Goal: Task Accomplishment & Management: Use online tool/utility

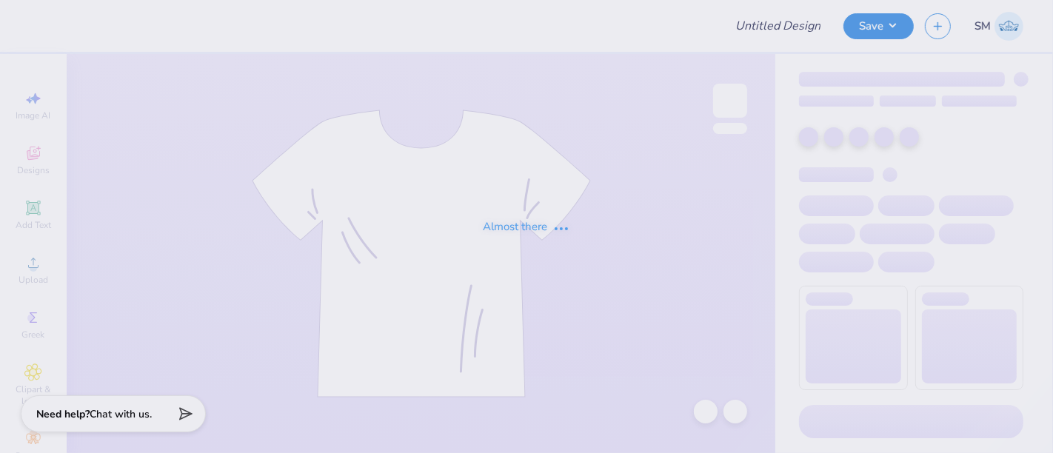
type input "Merch"
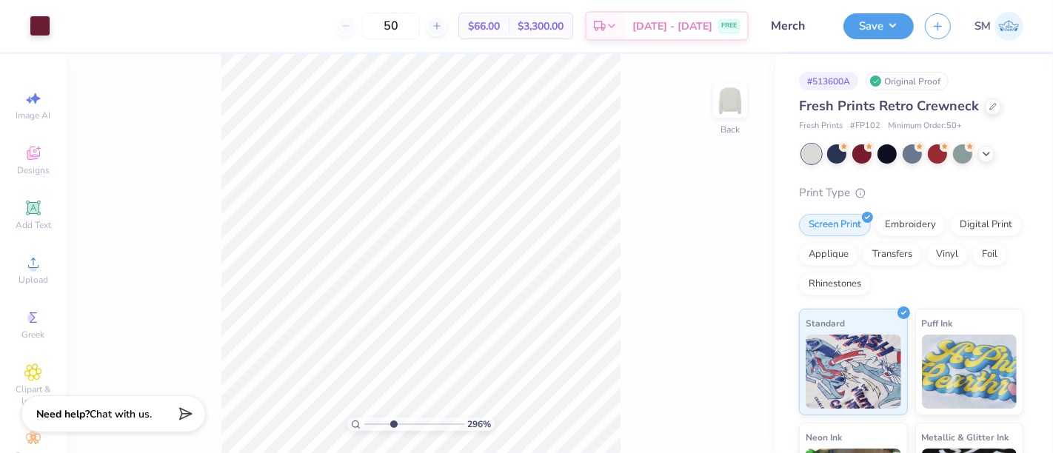
drag, startPoint x: 369, startPoint y: 424, endPoint x: 393, endPoint y: 430, distance: 24.3
type input "3.52"
click at [393, 430] on input "range" at bounding box center [414, 424] width 100 height 13
click at [27, 210] on icon at bounding box center [32, 207] width 11 height 11
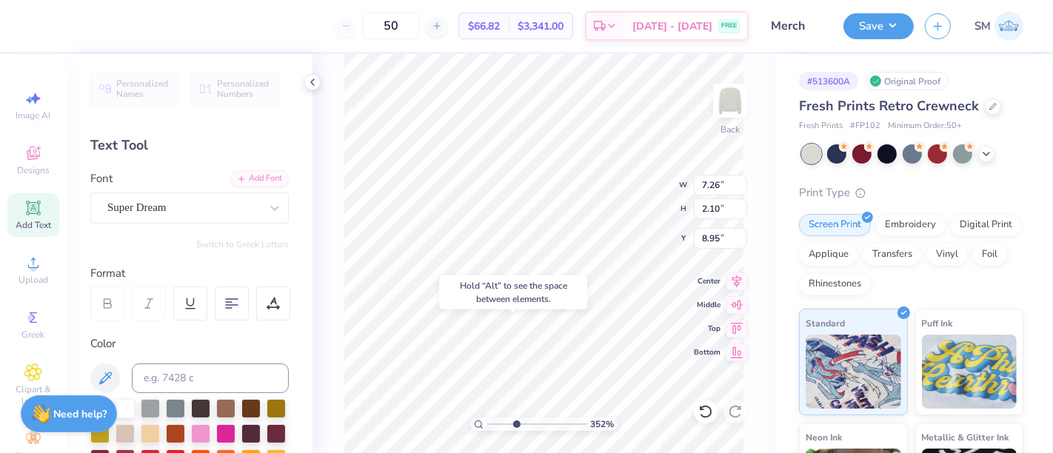
type input "6.99"
type textarea "®"
click at [194, 376] on input at bounding box center [210, 379] width 157 height 30
type input "7421 c"
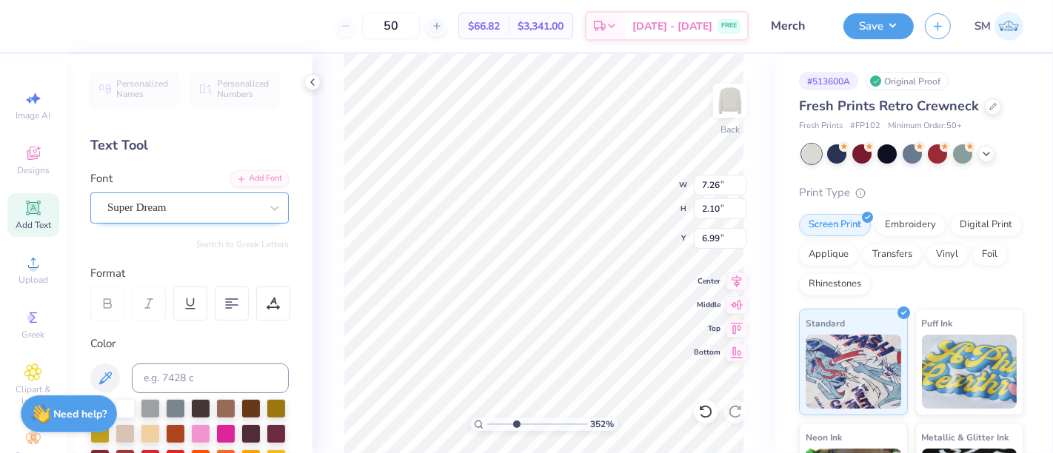
click at [179, 202] on div "Super Dream" at bounding box center [184, 207] width 156 height 23
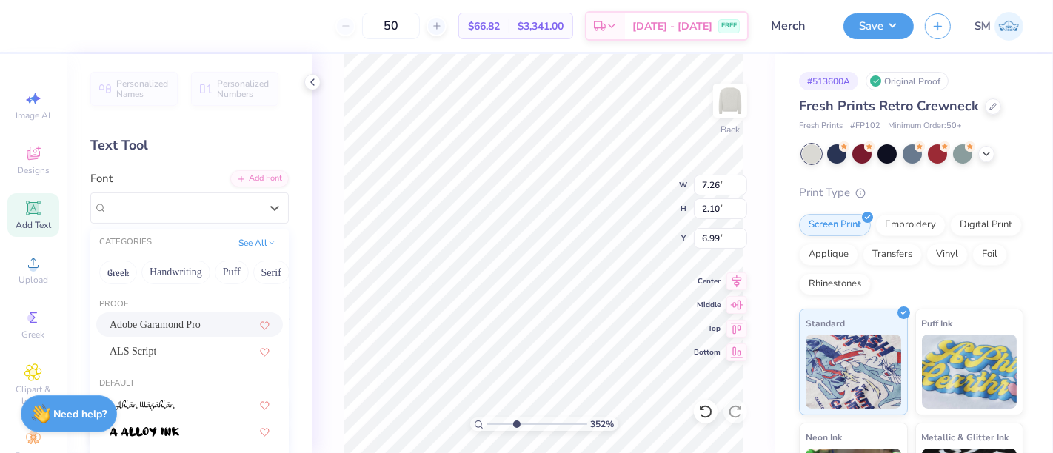
click at [188, 328] on span "Adobe Garamond Pro" at bounding box center [155, 325] width 91 height 16
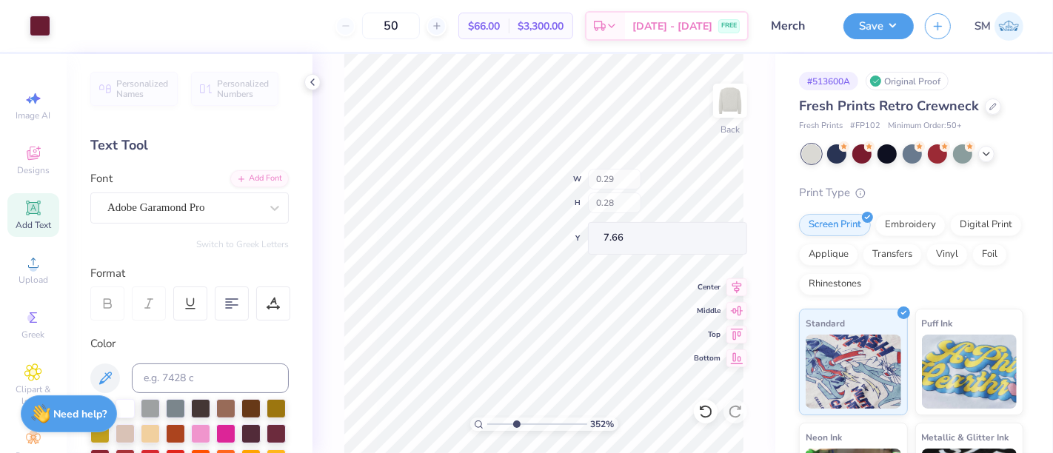
type input "0.29"
type input "0.28"
type input "3.41"
type input "0.21"
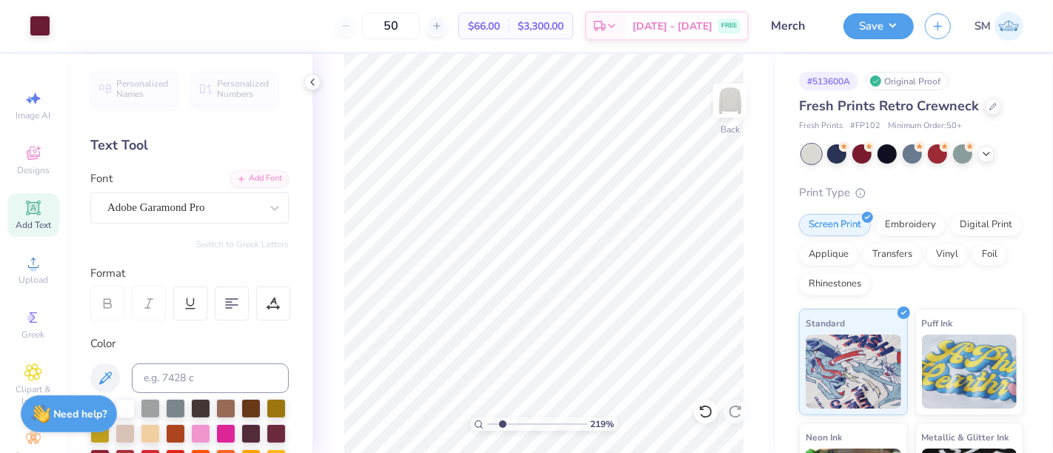
type input "2.24"
click at [503, 424] on input "range" at bounding box center [537, 424] width 100 height 13
click at [876, 25] on button "Save" at bounding box center [879, 24] width 70 height 26
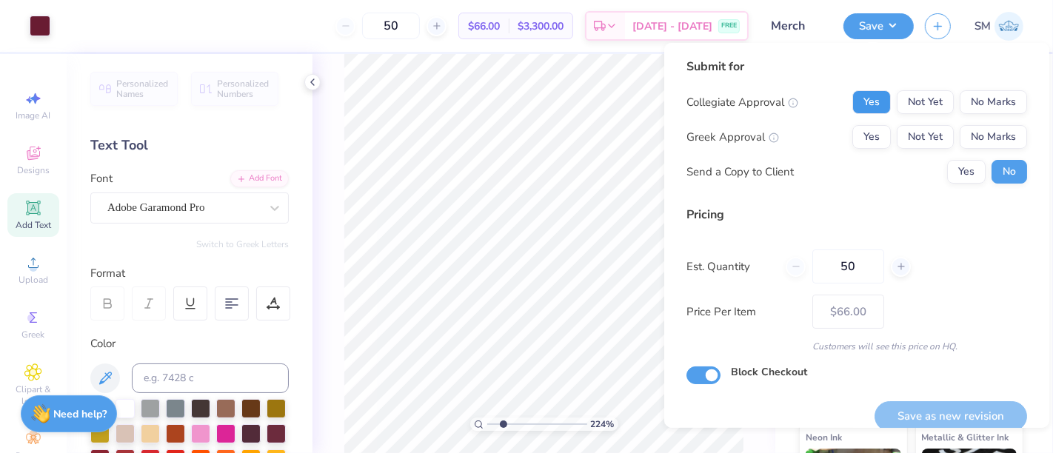
drag, startPoint x: 859, startPoint y: 104, endPoint x: 884, endPoint y: 121, distance: 30.8
click at [859, 104] on button "Yes" at bounding box center [872, 102] width 39 height 24
drag, startPoint x: 967, startPoint y: 141, endPoint x: 952, endPoint y: 162, distance: 26.1
click at [961, 150] on div "Collegiate Approval Yes Not Yet No Marks Greek Approval Yes Not Yet No Marks Se…" at bounding box center [857, 136] width 341 height 93
drag, startPoint x: 950, startPoint y: 173, endPoint x: 973, endPoint y: 262, distance: 92.7
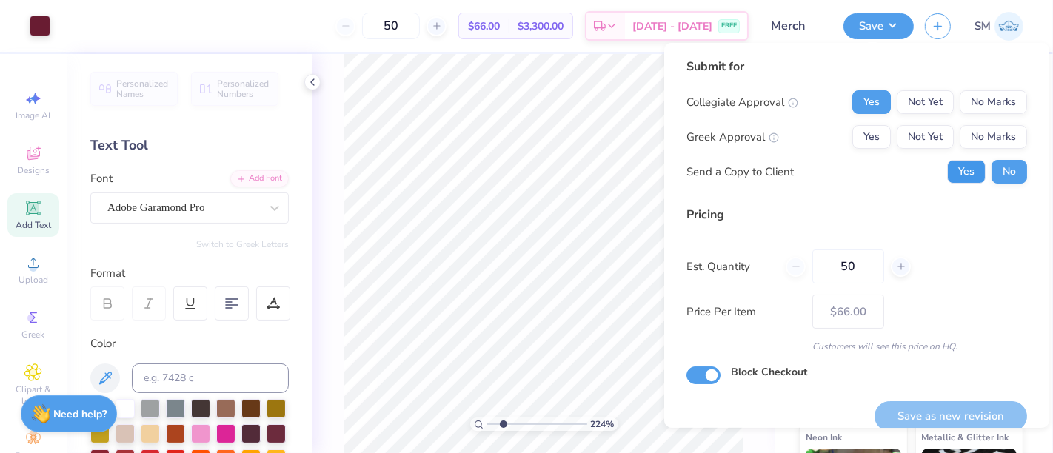
click at [950, 174] on button "Yes" at bounding box center [966, 172] width 39 height 24
click at [979, 133] on button "No Marks" at bounding box center [993, 137] width 67 height 24
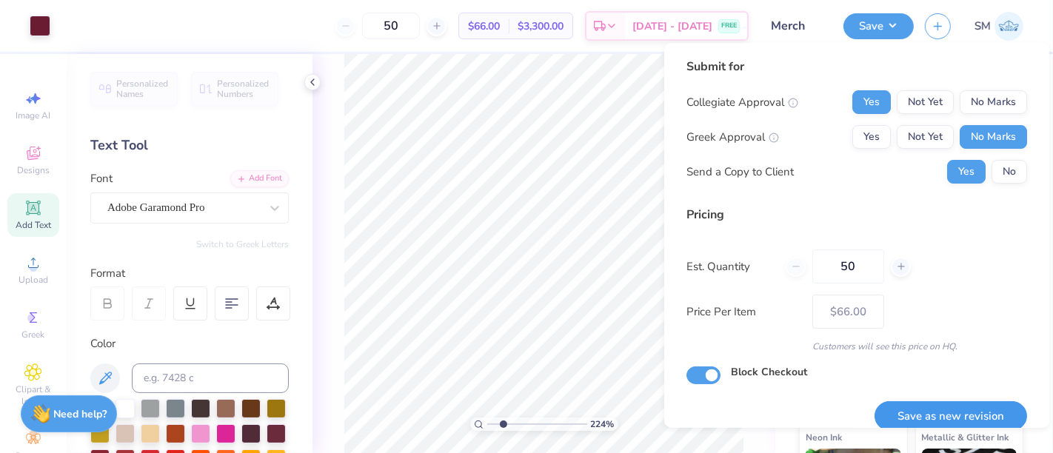
click at [963, 410] on button "Save as new revision" at bounding box center [951, 416] width 153 height 30
type input "$66.00"
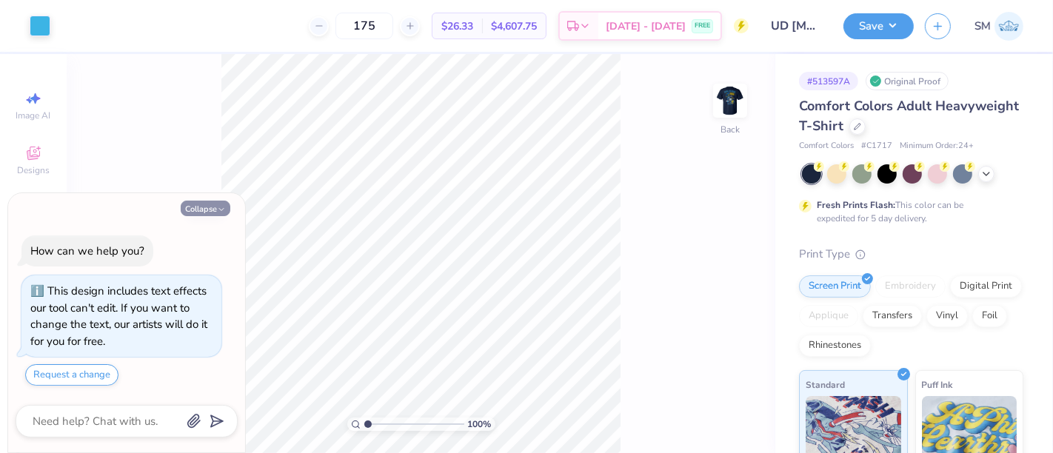
click at [197, 204] on button "Collapse" at bounding box center [206, 209] width 50 height 16
type textarea "x"
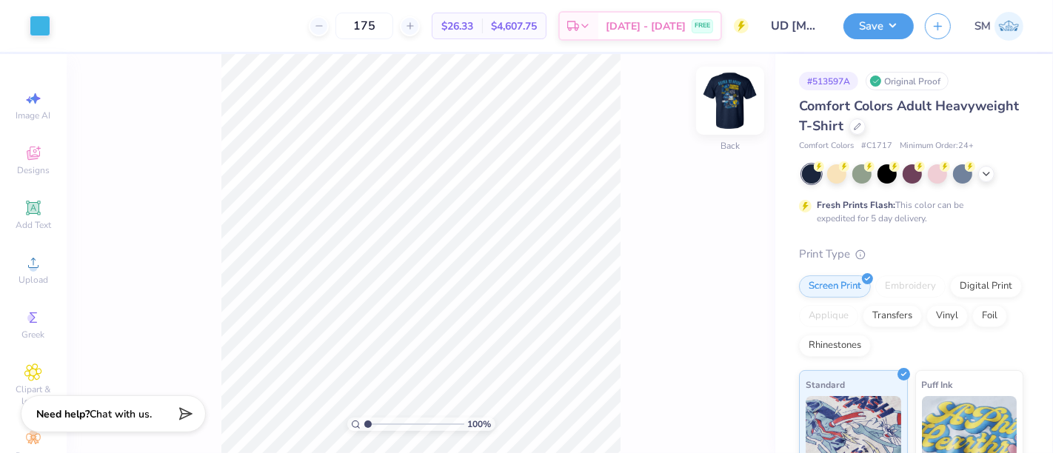
click at [724, 95] on img at bounding box center [730, 100] width 59 height 59
drag, startPoint x: 367, startPoint y: 424, endPoint x: 397, endPoint y: 424, distance: 30.4
type input "3.68"
click at [394, 426] on input "range" at bounding box center [414, 424] width 100 height 13
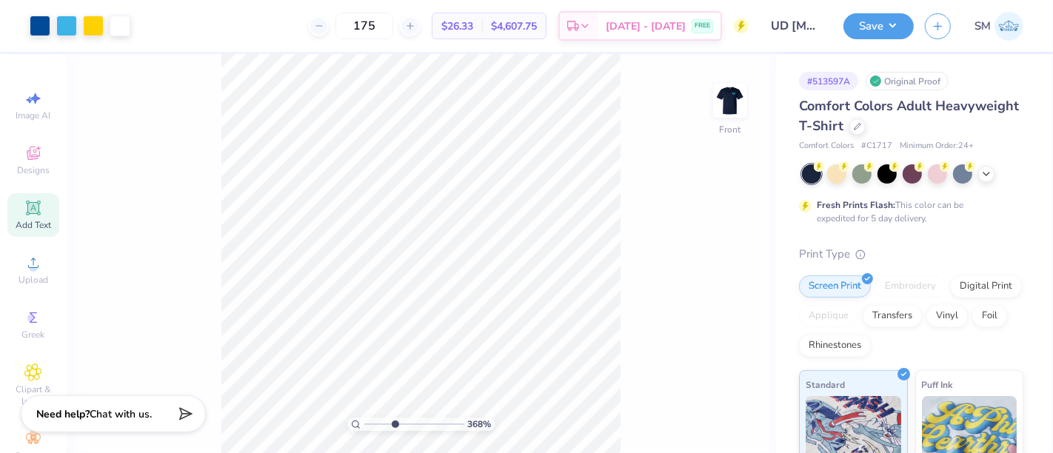
click at [38, 207] on div "Add Text" at bounding box center [33, 215] width 52 height 44
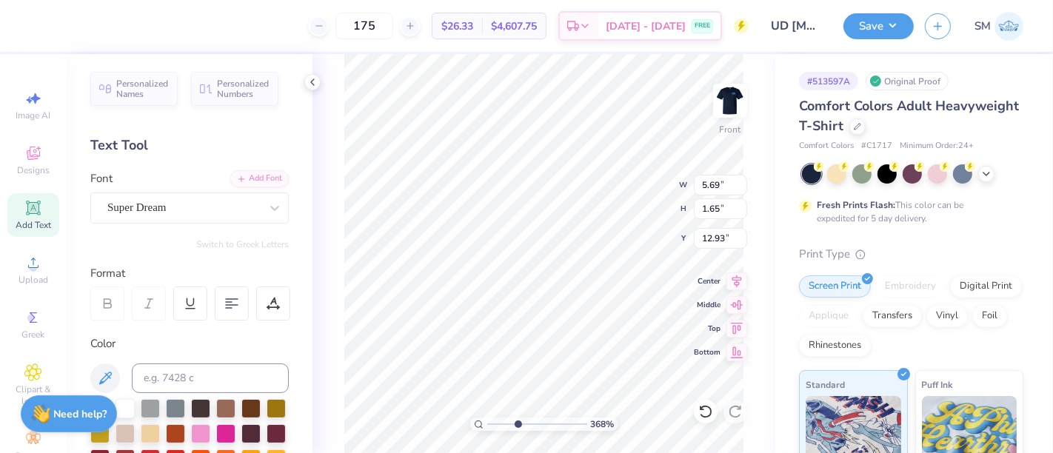
scroll to position [13, 1]
type textarea "at"
click at [241, 25] on div "175 $26.33 Per Item $4,607.75 Total Est. Delivery Sep 13 - 16 FREE" at bounding box center [395, 26] width 708 height 52
type input "0.50"
type input "0.37"
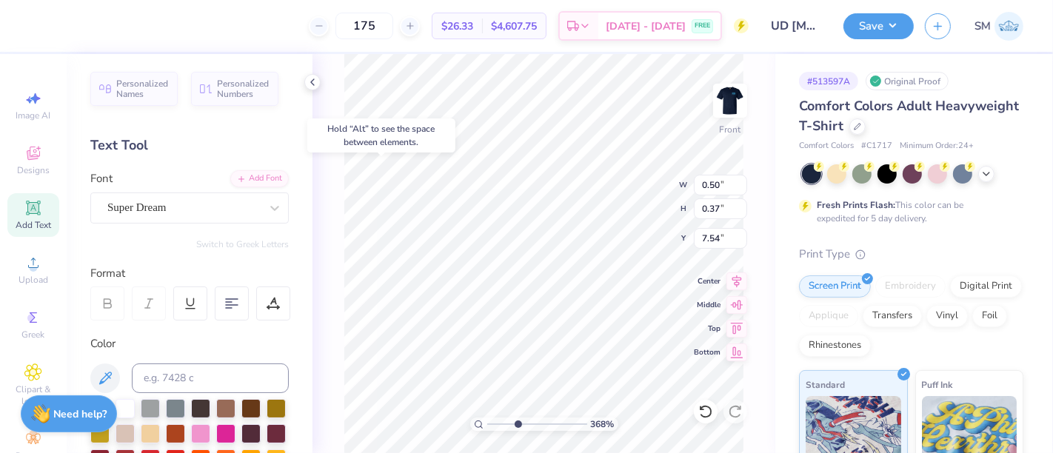
type input "7.54"
click at [252, 20] on div "175 $26.33 Per Item $4,607.75 Total Est. Delivery Sep 13 - 16 FREE" at bounding box center [395, 26] width 708 height 52
click at [322, 124] on div "368 % Front W 0.50 0.50 " H 0.37 0.37 " Y 7.54 7.54 " Center Middle Top Bottom" at bounding box center [544, 253] width 463 height 399
click at [181, 371] on input at bounding box center [210, 379] width 157 height 30
type input "298"
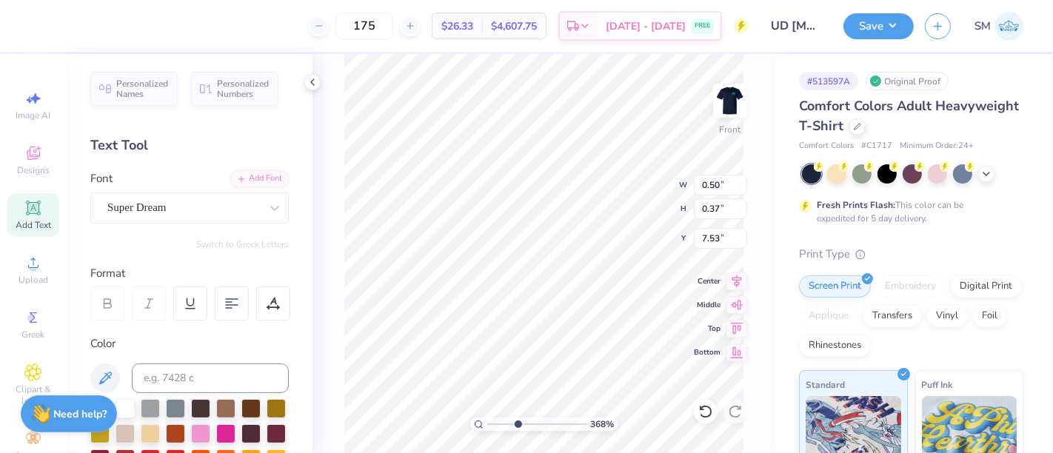
type input "0.49"
type input "0.50"
type input "7.48"
type input "0.34"
type input "0.36"
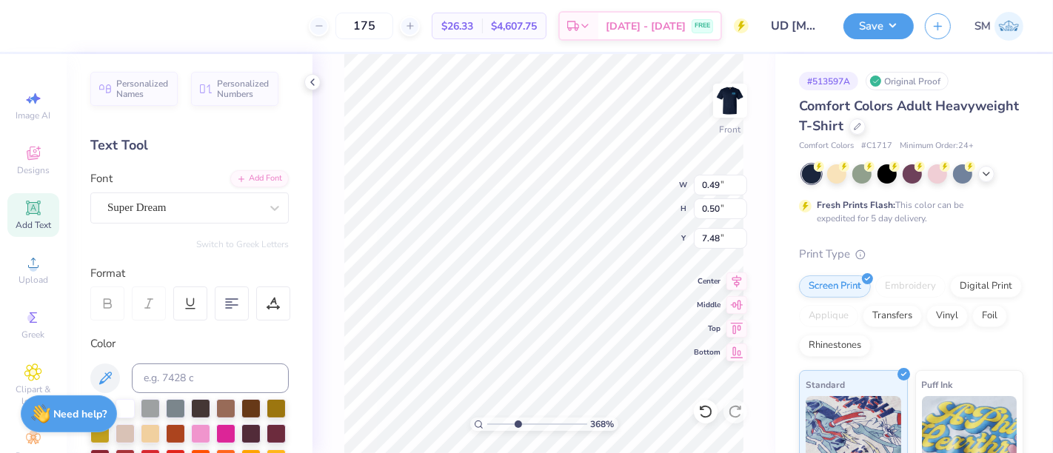
type input "7.56"
click at [222, 24] on div "175 $26.33 Per Item $4,607.75 Total Est. Delivery Sep 13 - 16 FREE" at bounding box center [395, 26] width 708 height 52
click at [328, 149] on div "368 % Front W 0.34 0.34 " H 0.36 0.36 " Y 7.56 7.56 " Center Middle Top Bottom" at bounding box center [544, 253] width 463 height 399
type input "7.47"
type input "0.32"
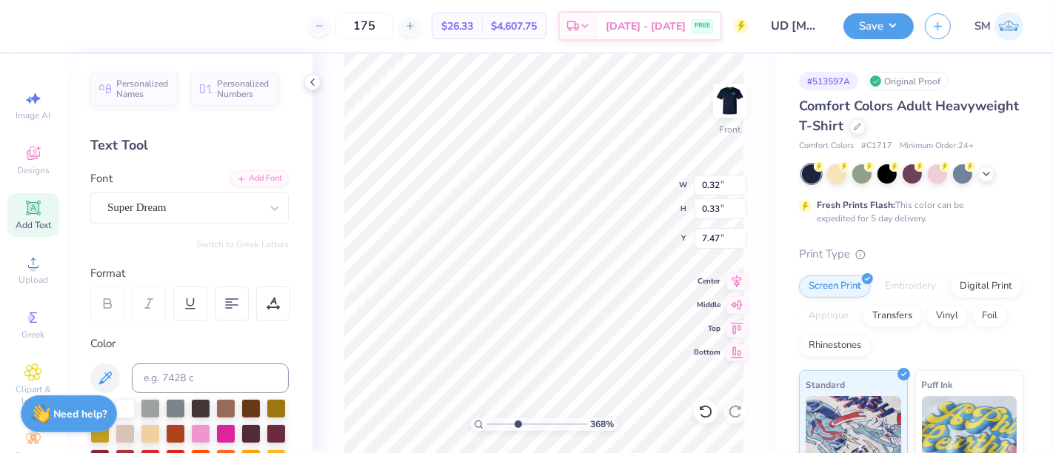
type input "0.33"
type input "7.48"
type input "0.27"
type input "0.28"
type input "7.50"
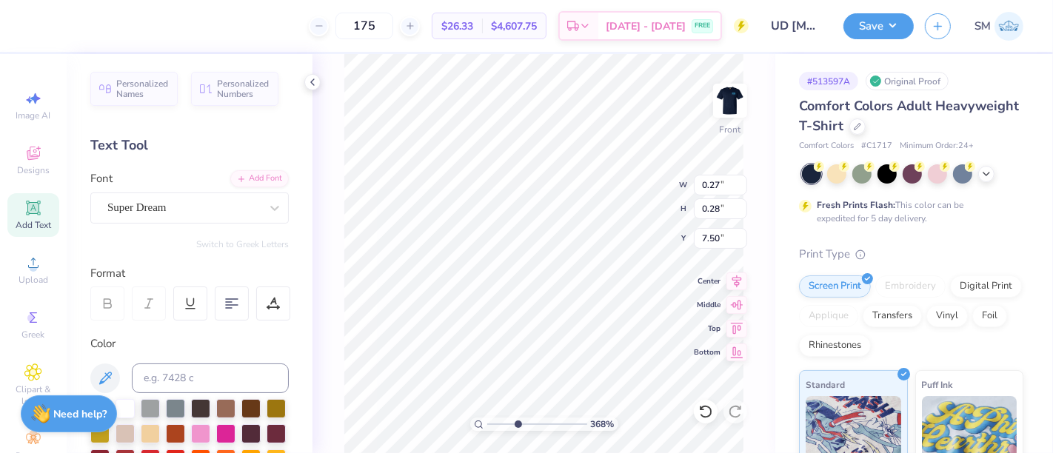
click at [223, 36] on div "175 $26.33 Per Item $4,607.75 Total Est. Delivery Sep 13 - 16 FREE" at bounding box center [395, 26] width 708 height 52
click at [327, 107] on div "368 % Front W 0.27 0.27 " H 0.28 0.28 " Y 7.50 7.50 " Center Middle Top Bottom" at bounding box center [544, 253] width 463 height 399
click at [30, 208] on icon at bounding box center [32, 207] width 11 height 11
paste textarea "™"
type textarea "™"
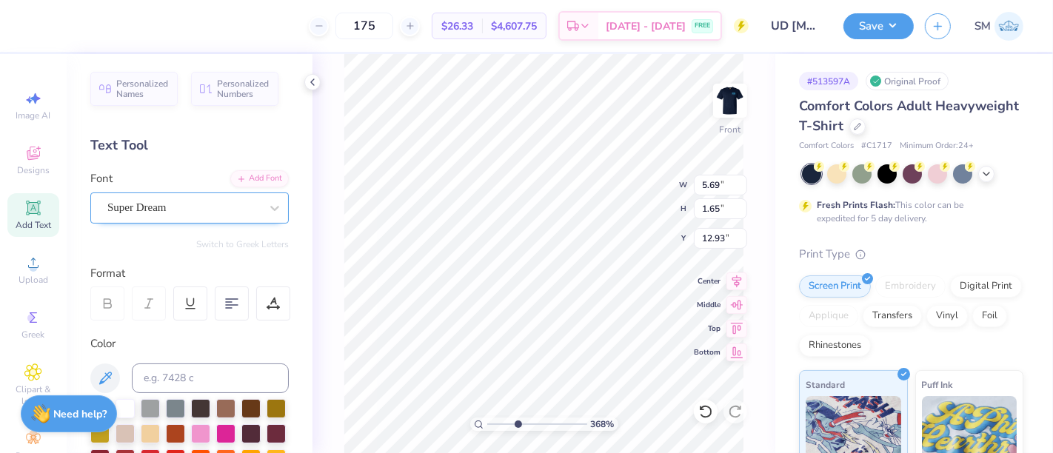
click at [173, 205] on div "Super Dream" at bounding box center [184, 207] width 156 height 23
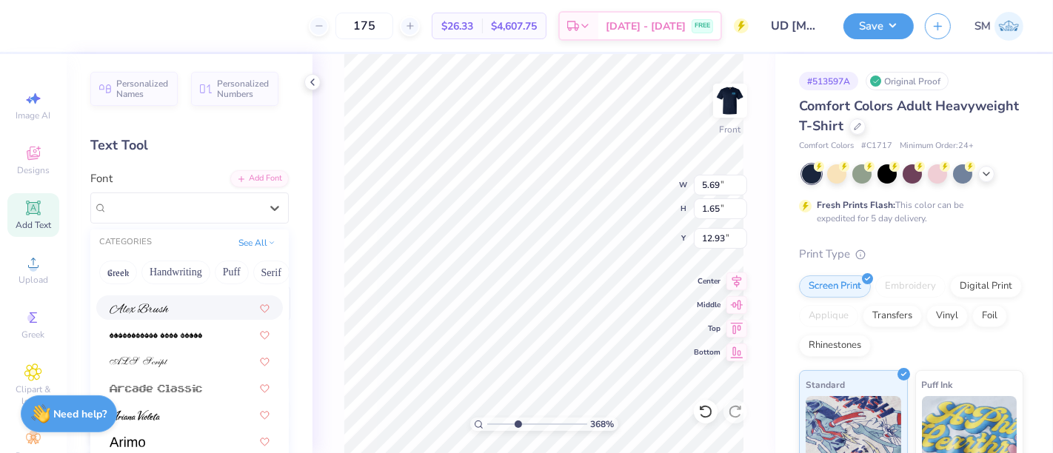
scroll to position [411, 0]
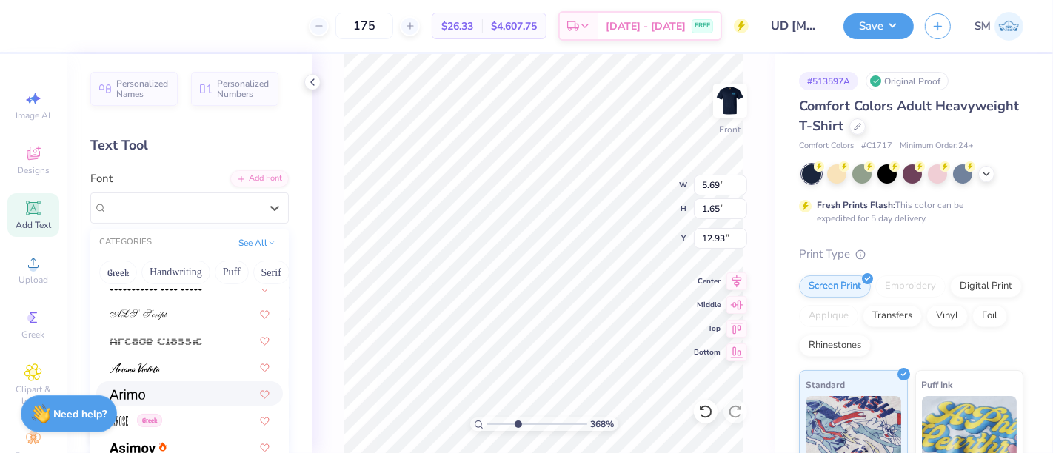
click at [150, 397] on div at bounding box center [190, 394] width 160 height 16
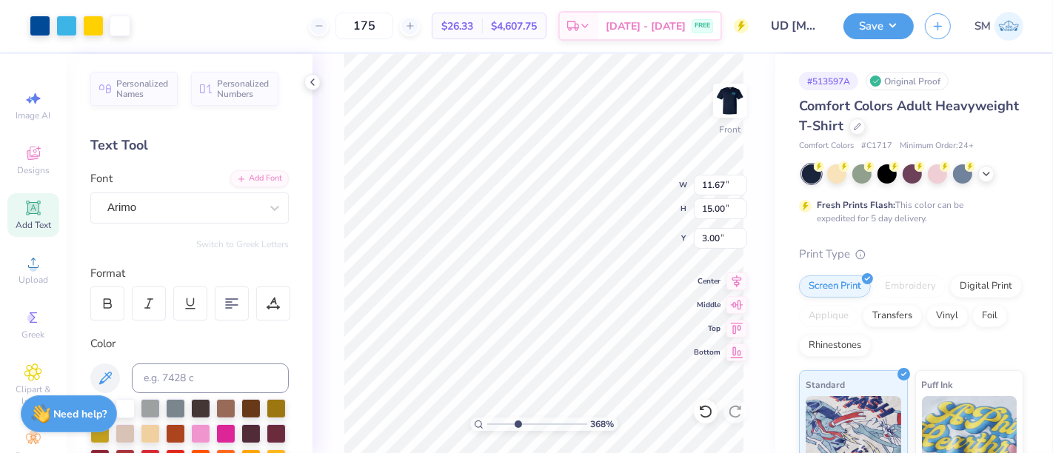
type input "11.67"
type input "15.00"
type input "3.00"
type input "1.87"
type input "0.89"
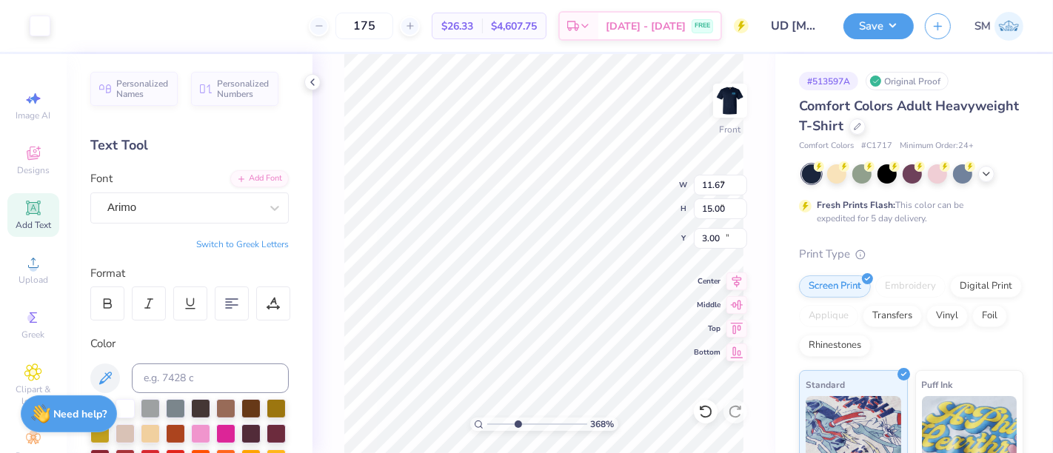
type input "13.31"
type input "0.27"
type input "0.13"
type input "15.03"
type input "0.18"
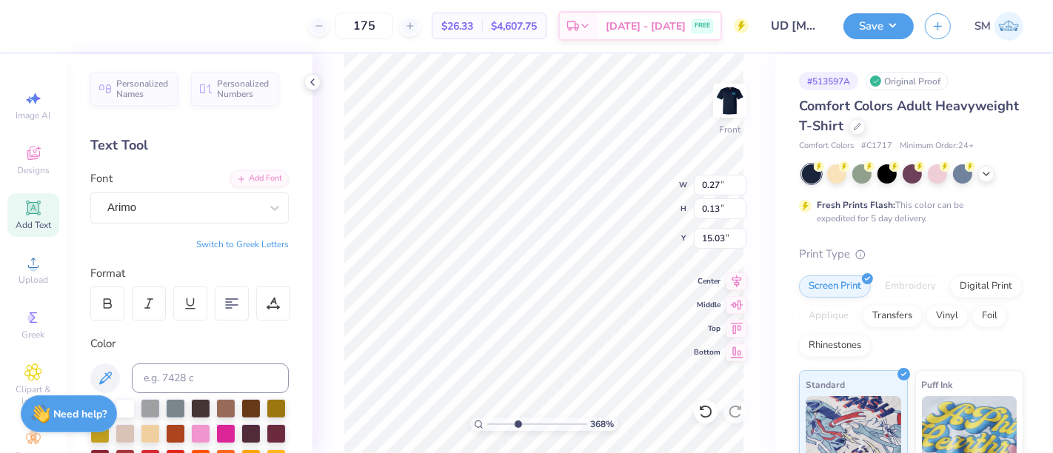
type input "0.09"
type input "15.08"
type input "0.19"
type input "0.10"
type input "15.07"
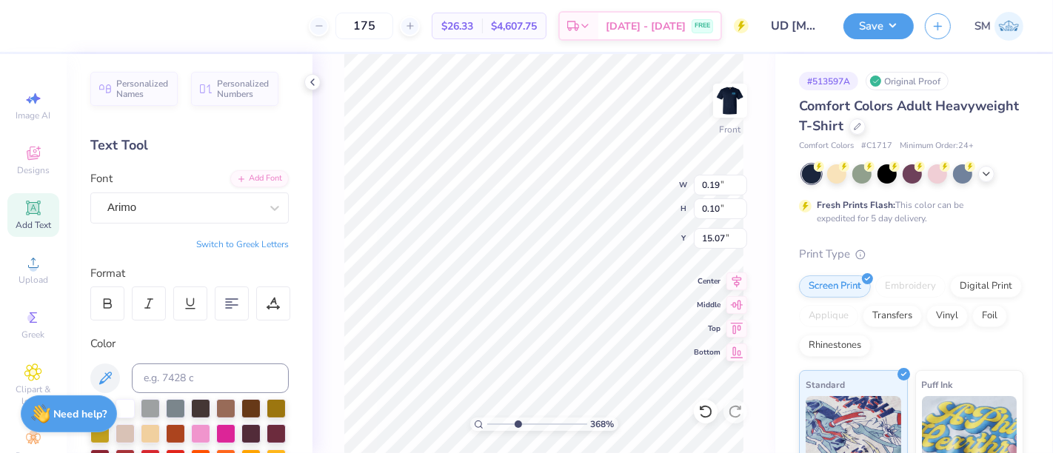
type input "0.15"
type input "0.08"
click at [330, 141] on div "368 % Front W 0.15 0.15 " H 0.08 0.08 " Y 15.07 15.07 " Center Middle Top Bottom" at bounding box center [544, 253] width 463 height 399
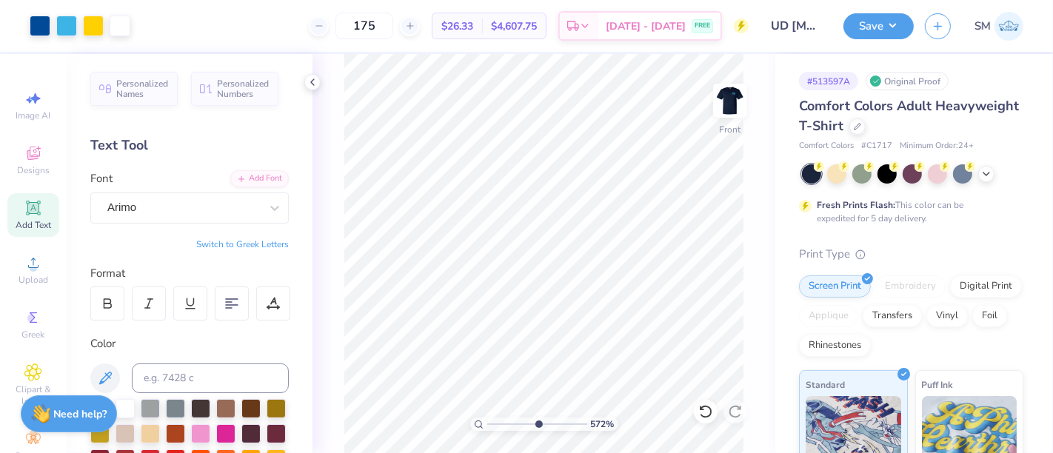
drag, startPoint x: 516, startPoint y: 427, endPoint x: 537, endPoint y: 428, distance: 21.5
type input "5.72"
click at [537, 428] on input "range" at bounding box center [537, 424] width 100 height 13
type input "0.06"
type input "0.03"
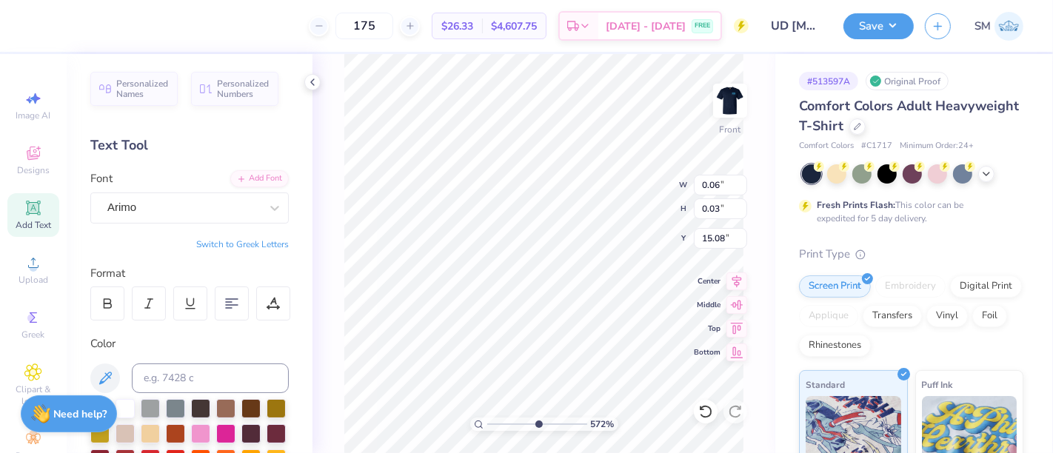
type input "15.08"
type input "11.67"
type input "15.00"
type input "3.00"
click at [705, 411] on icon at bounding box center [705, 411] width 15 height 15
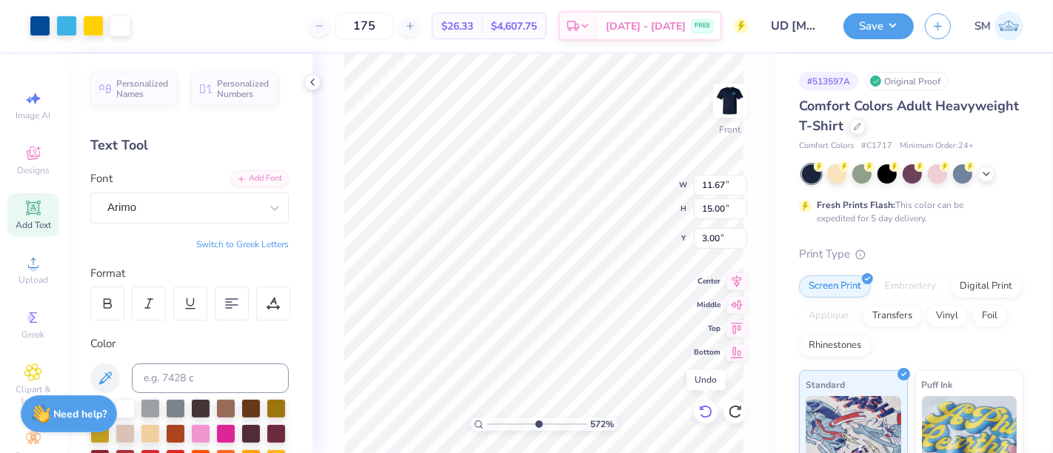
click at [704, 416] on icon at bounding box center [705, 411] width 15 height 15
type input "0.15"
type input "0.08"
type input "15.07"
type input "0.11"
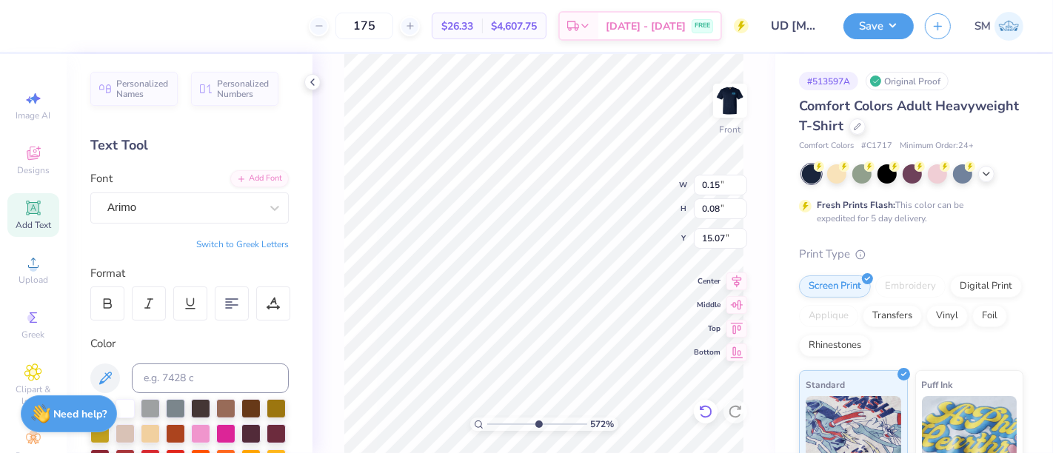
type input "0.06"
type input "15.09"
type input "11.67"
type input "15.00"
type input "3.00"
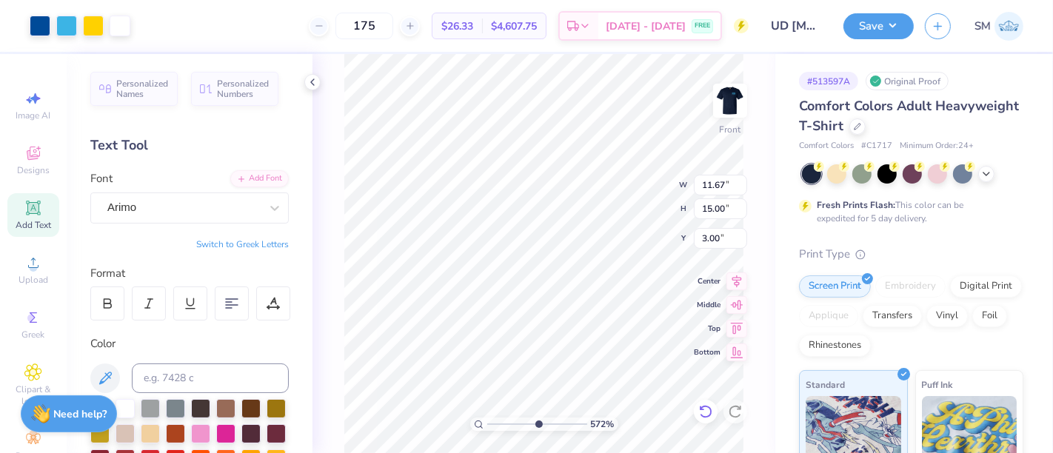
type input "0.11"
type input "0.06"
type input "15.08"
type input "0.09"
type input "0.04"
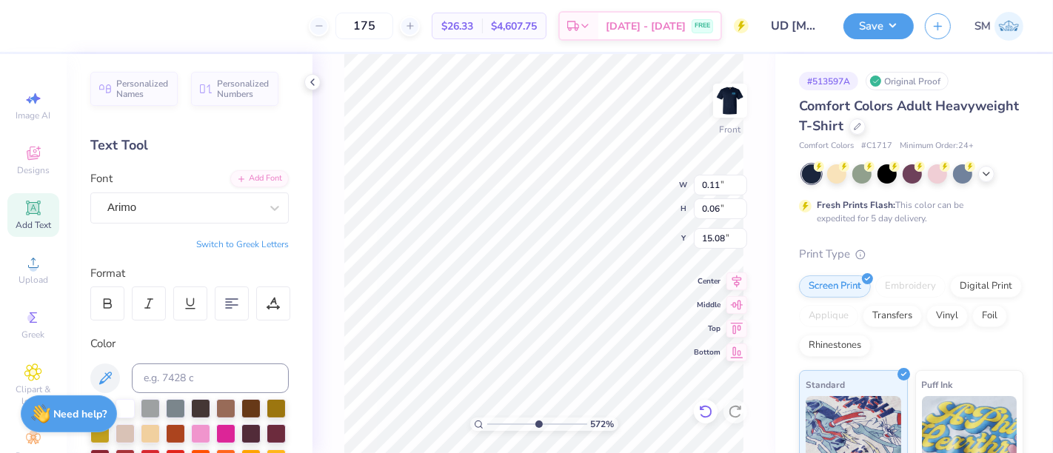
type input "15.09"
click at [781, 262] on div "# 513597A Original Proof Comfort Colors Adult Heavyweight T-Shirt Comfort Color…" at bounding box center [914, 379] width 278 height 651
click at [324, 132] on div "572 % Front W 0.09 0.09 " H 0.04 0.04 " Y 15.09 15.09 " Center Middle Top Bottom" at bounding box center [544, 253] width 463 height 399
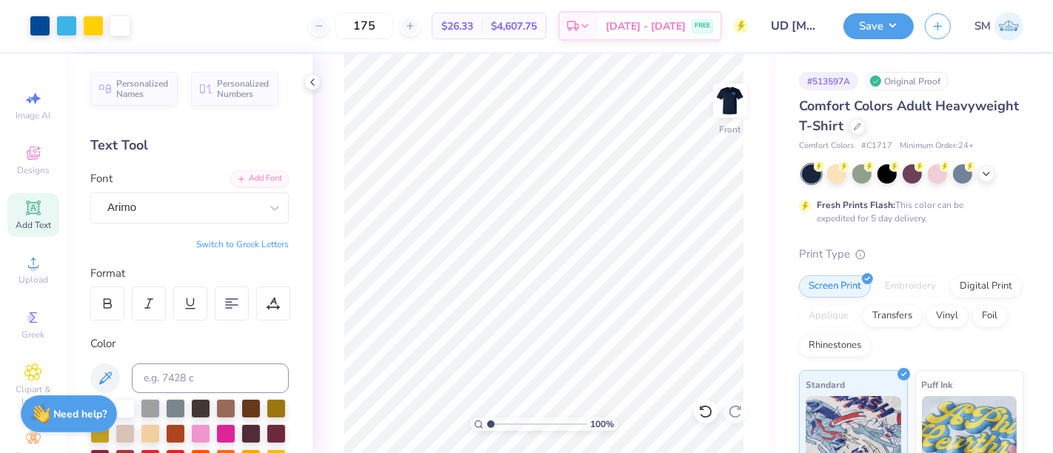
drag, startPoint x: 536, startPoint y: 424, endPoint x: 476, endPoint y: 428, distance: 60.9
type input "1"
click at [487, 428] on input "range" at bounding box center [537, 424] width 100 height 13
click at [898, 20] on button "Save" at bounding box center [879, 24] width 70 height 26
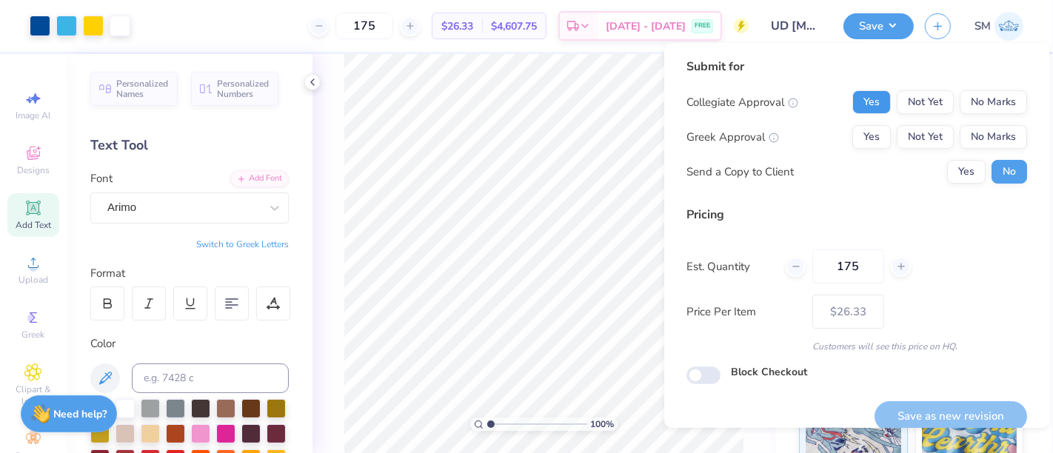
click at [858, 99] on button "Yes" at bounding box center [872, 102] width 39 height 24
click at [861, 140] on button "Yes" at bounding box center [872, 137] width 39 height 24
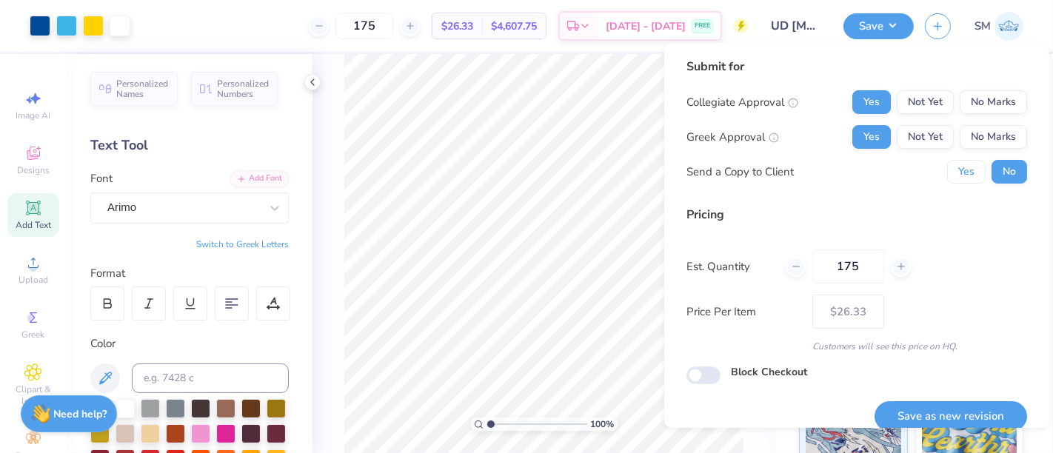
click at [956, 182] on button "Yes" at bounding box center [966, 172] width 39 height 24
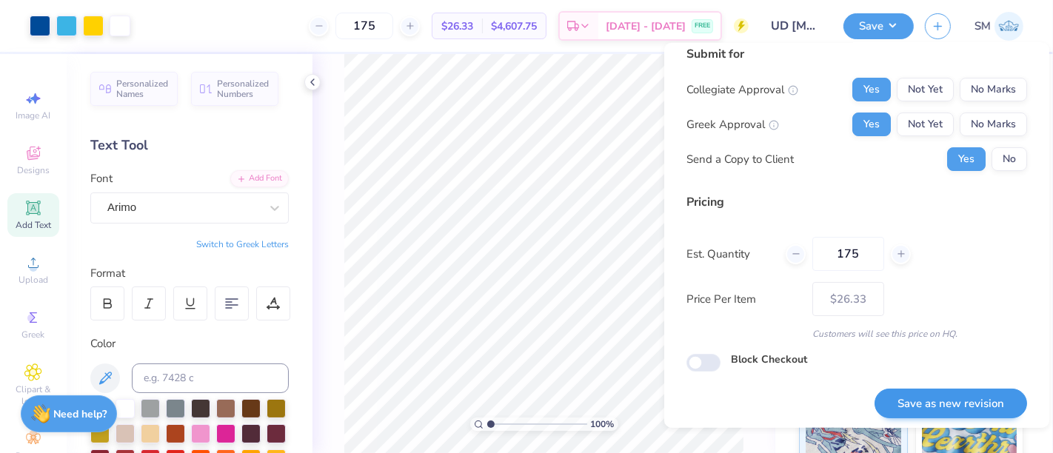
scroll to position [16, 0]
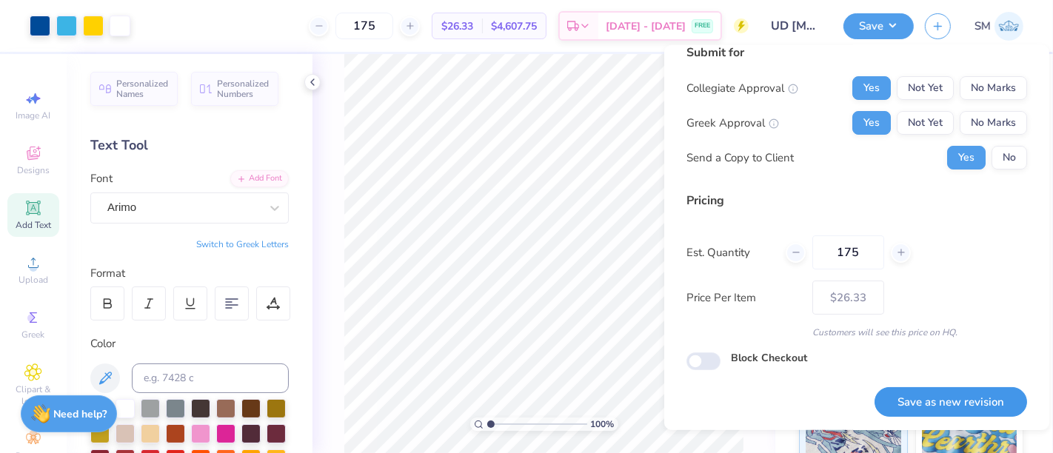
click at [972, 396] on button "Save as new revision" at bounding box center [951, 402] width 153 height 30
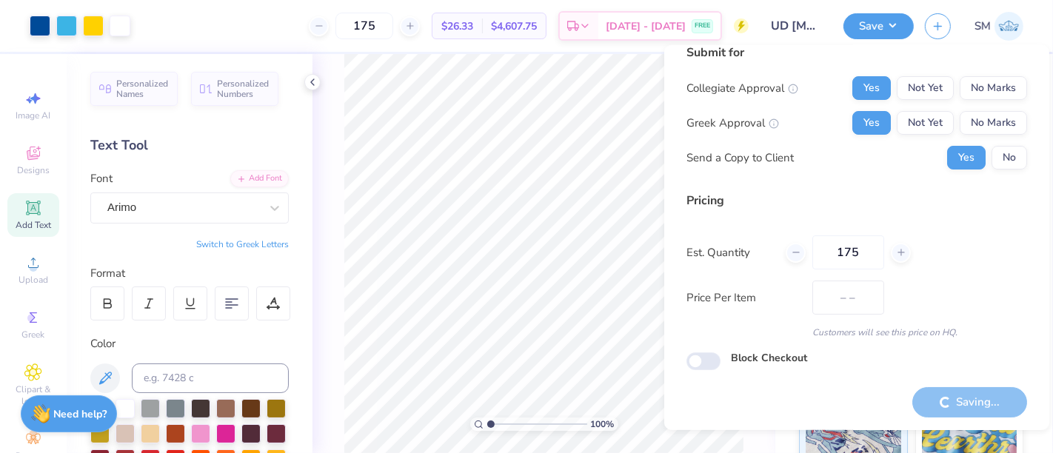
type input "$26.33"
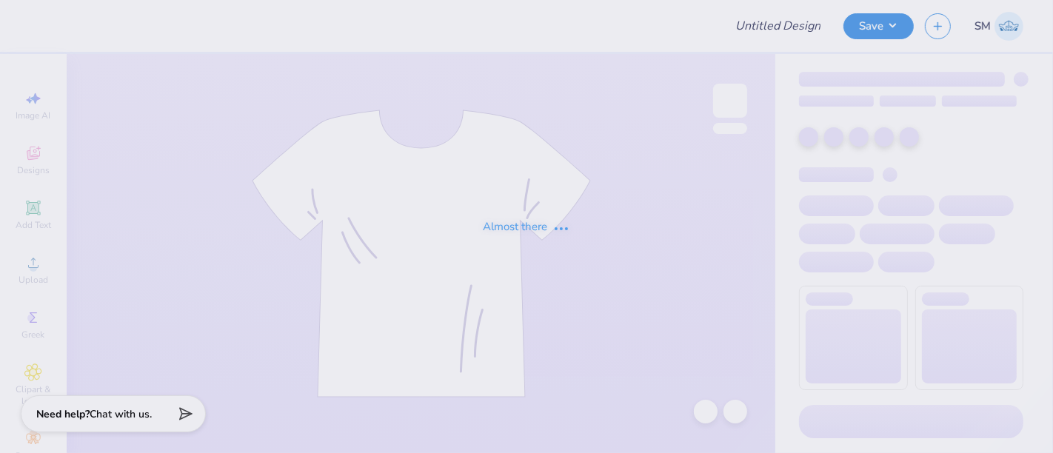
type input "Pikapp War of the roses"
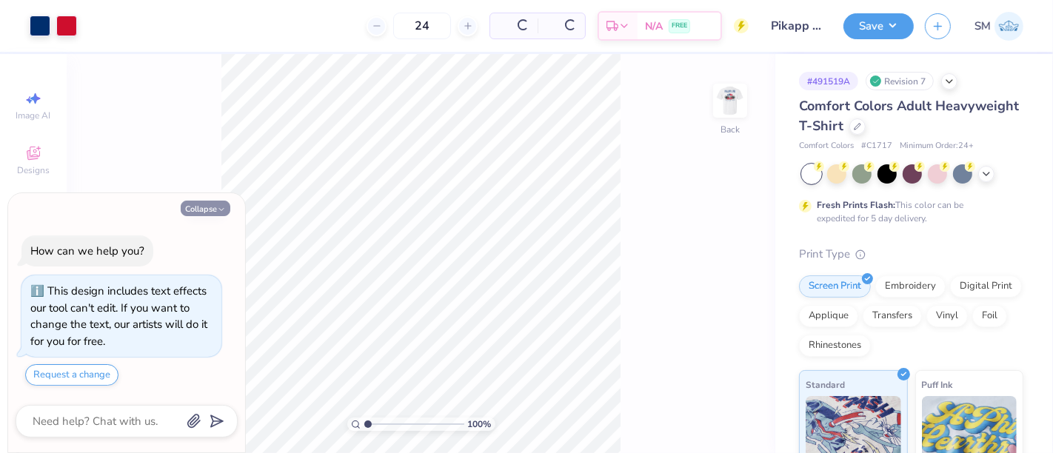
click at [201, 210] on button "Collapse" at bounding box center [206, 209] width 50 height 16
type textarea "x"
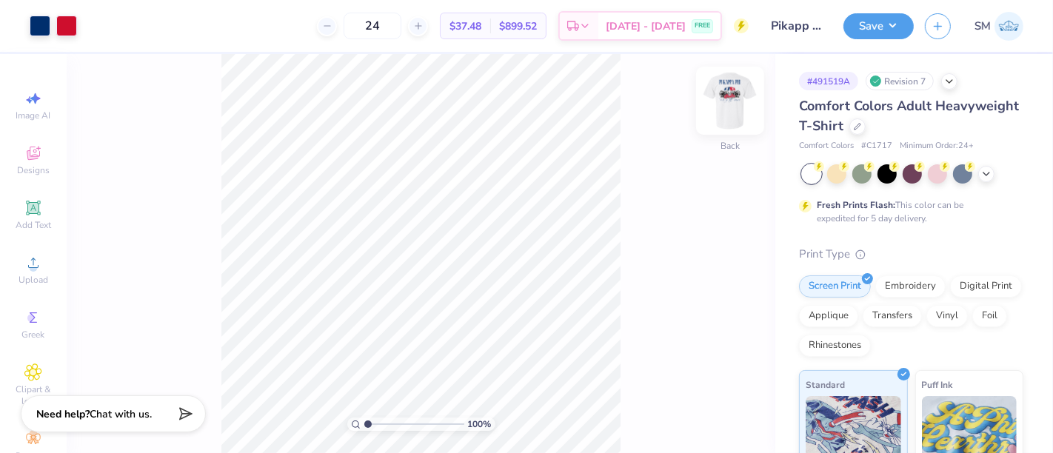
click at [728, 90] on img at bounding box center [730, 100] width 59 height 59
drag, startPoint x: 367, startPoint y: 424, endPoint x: 446, endPoint y: 416, distance: 79.0
type input "8.92"
click at [446, 418] on input "range" at bounding box center [414, 424] width 100 height 13
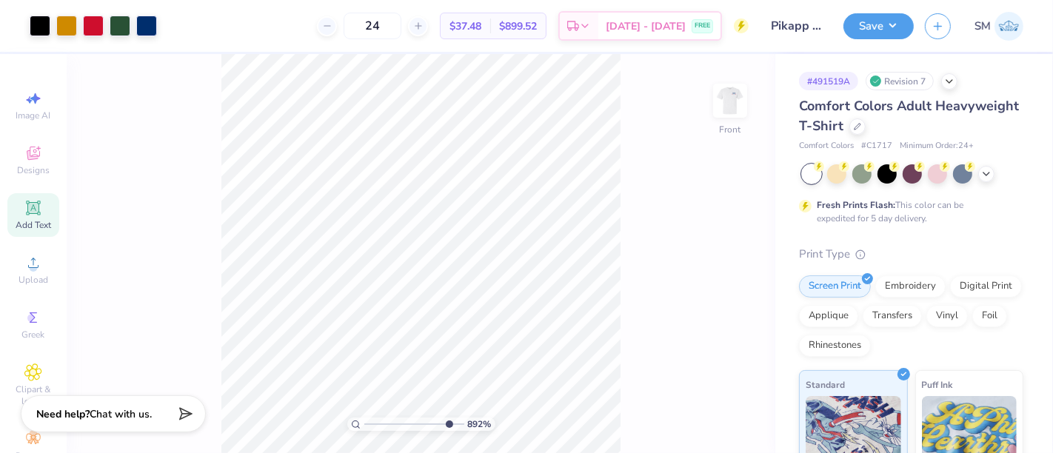
click at [29, 198] on div "Add Text" at bounding box center [33, 215] width 52 height 44
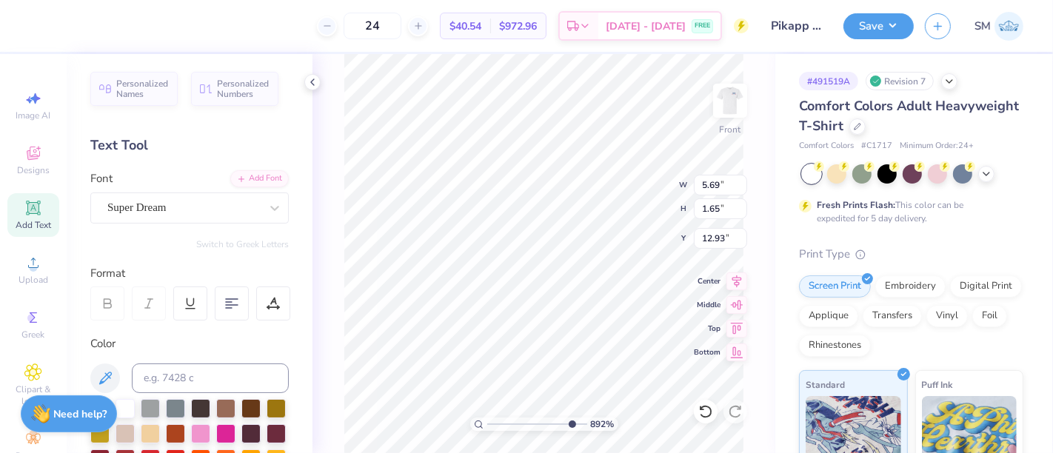
scroll to position [13, 1]
type textarea "®"
click at [169, 199] on div "Super Dream" at bounding box center [184, 207] width 156 height 23
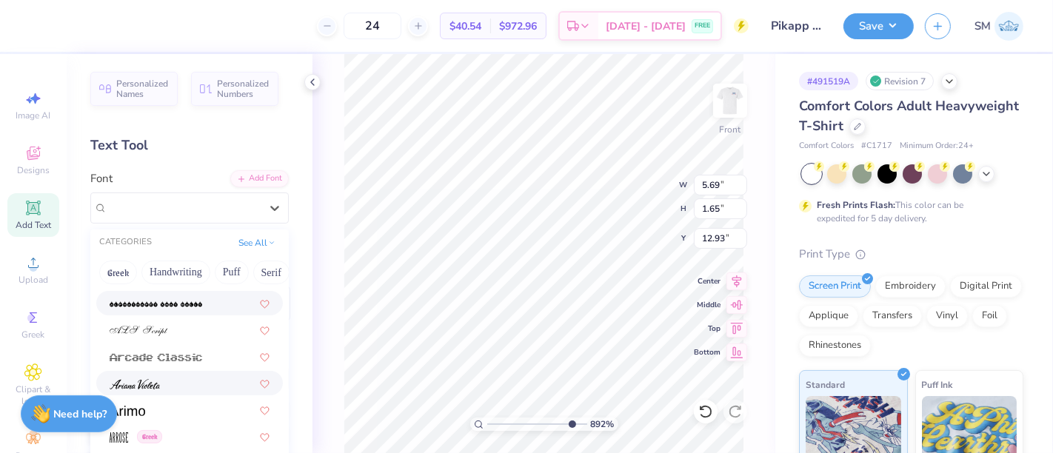
scroll to position [411, 0]
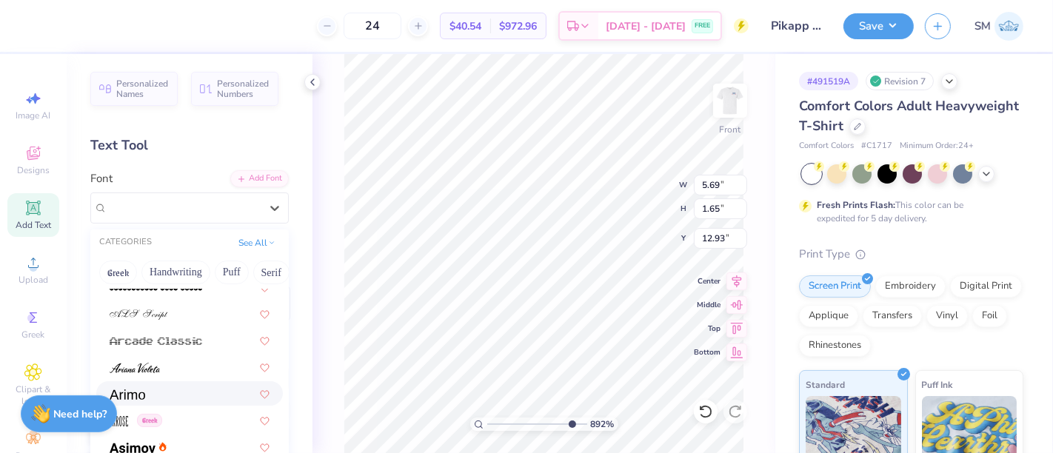
click at [159, 393] on div at bounding box center [190, 394] width 160 height 16
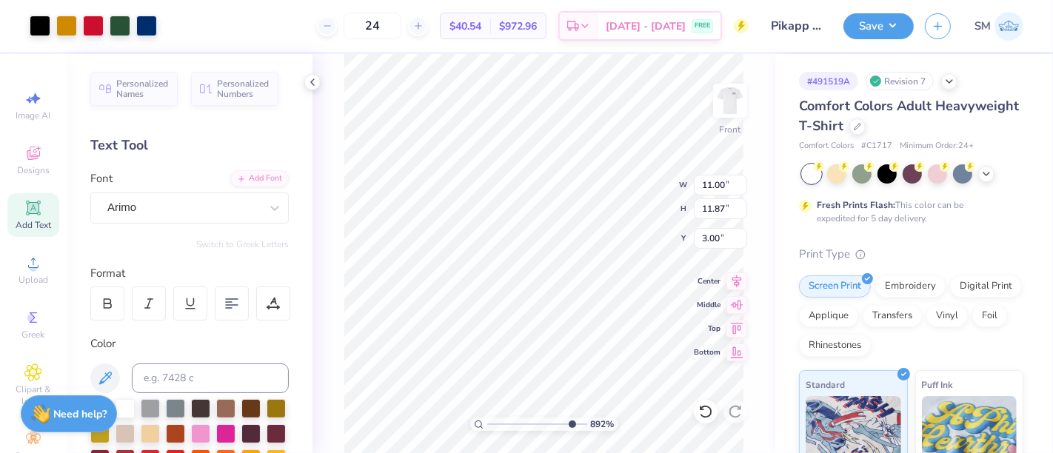
type input "11.00"
type input "11.87"
type input "3.00"
type input "1.66"
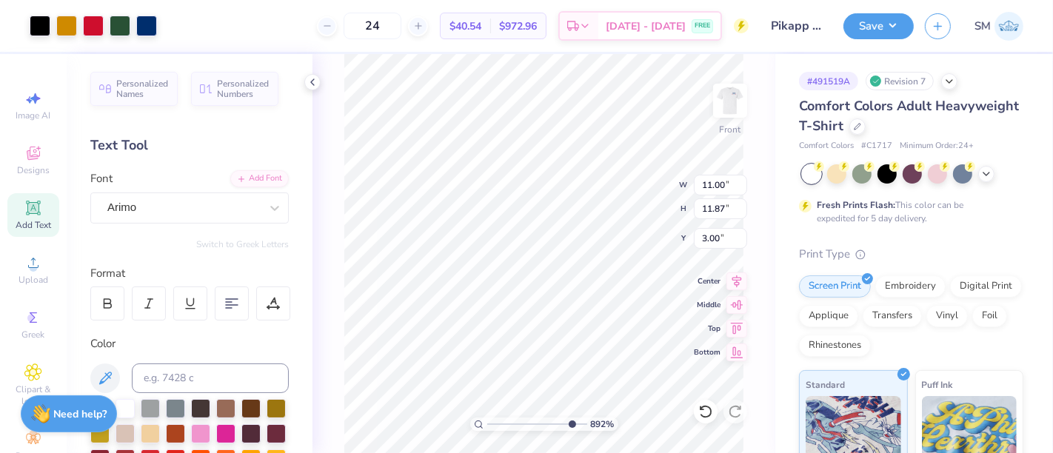
type input "12.92"
type input "0.14"
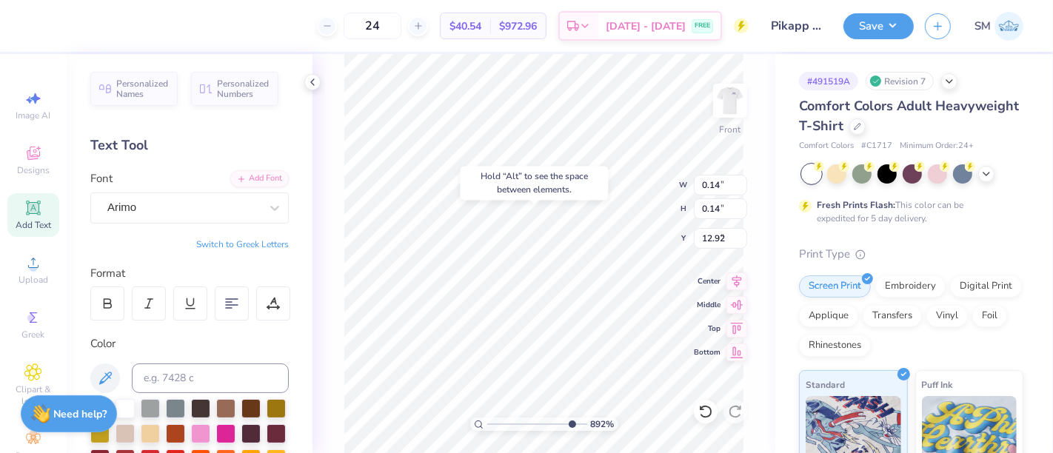
type input "8.04"
type input "0.05"
type input "8.13"
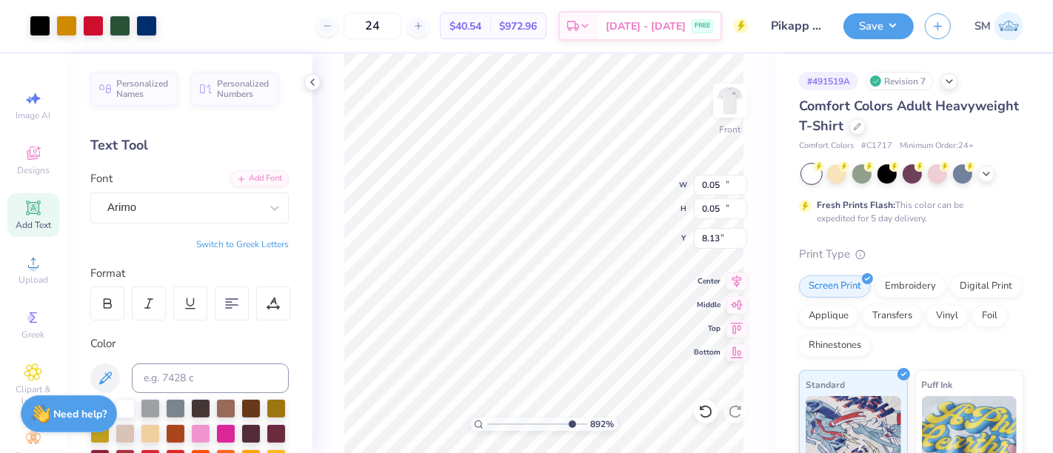
type input "11.00"
type input "11.87"
type input "3.00"
click at [870, 23] on button "Save" at bounding box center [879, 24] width 70 height 26
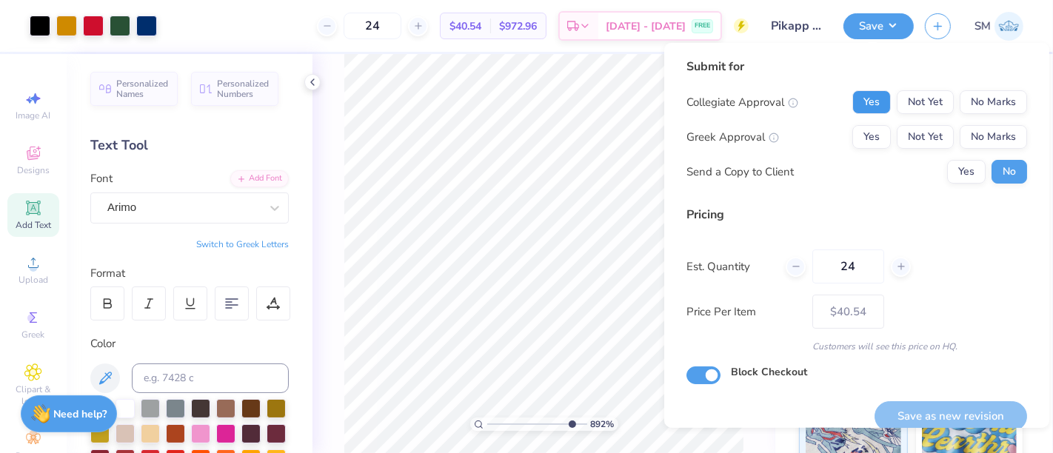
click at [855, 104] on button "Yes" at bounding box center [872, 102] width 39 height 24
drag, startPoint x: 858, startPoint y: 134, endPoint x: 874, endPoint y: 156, distance: 27.1
click at [858, 135] on button "Yes" at bounding box center [872, 137] width 39 height 24
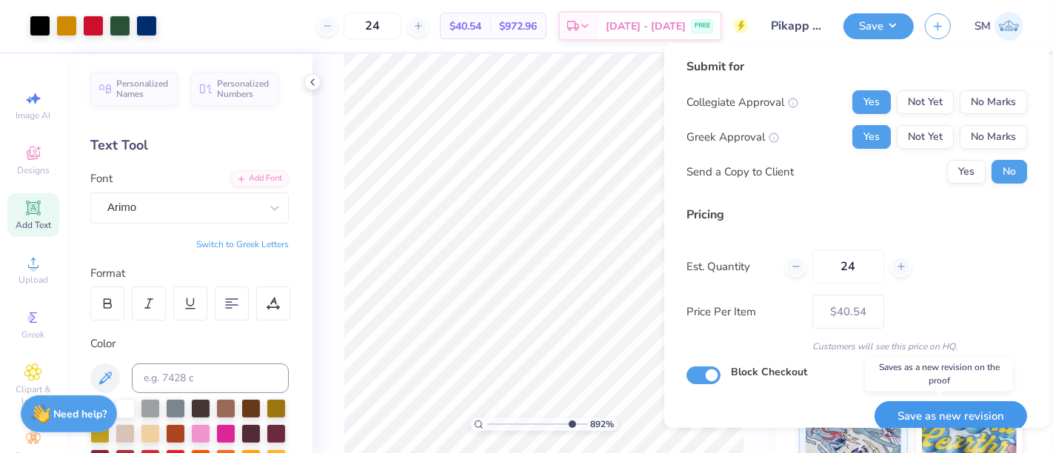
click at [969, 418] on button "Save as new revision" at bounding box center [951, 416] width 153 height 30
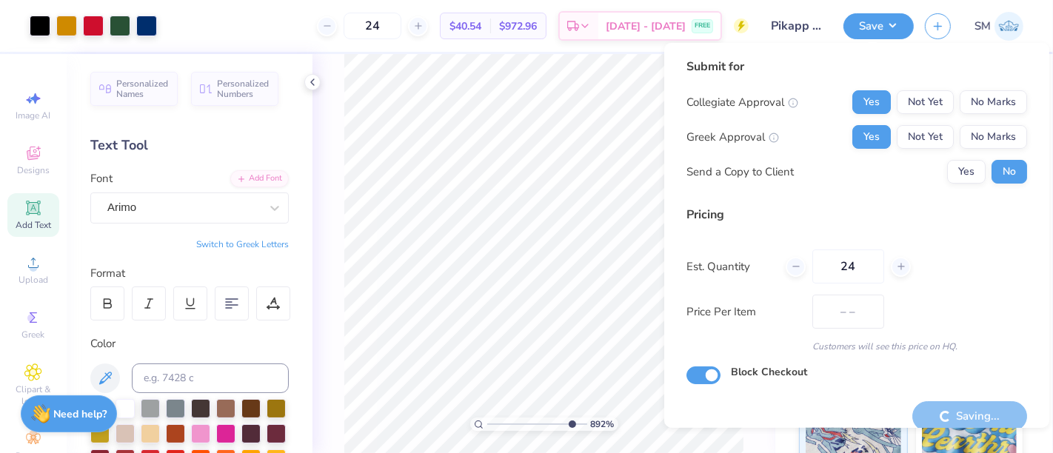
type input "$40.54"
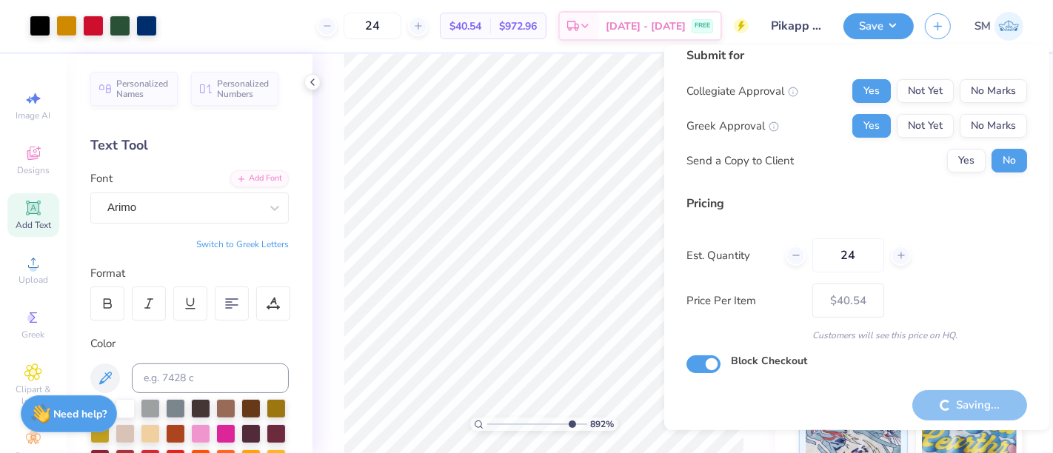
scroll to position [16, 0]
